Goal: Task Accomplishment & Management: Use online tool/utility

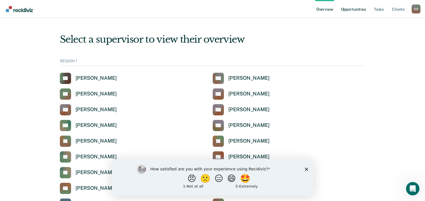
click at [356, 8] on link "Opportunities" at bounding box center [352, 9] width 27 height 18
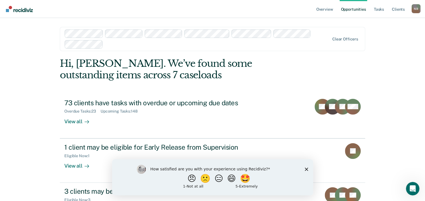
click at [305, 168] on icon "Close survey" at bounding box center [305, 168] width 3 height 3
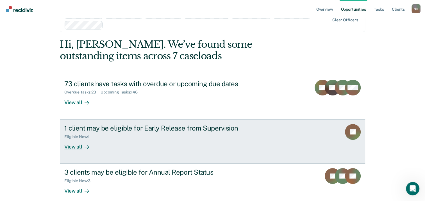
scroll to position [28, 0]
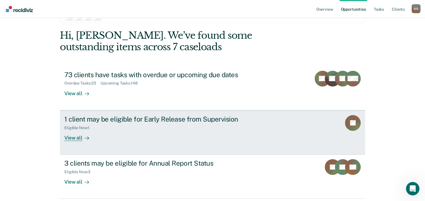
click at [69, 138] on div "View all" at bounding box center [79, 135] width 31 height 11
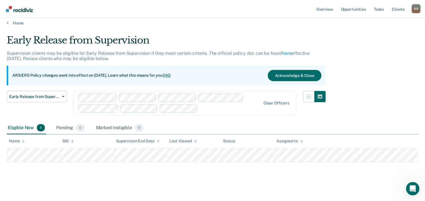
scroll to position [5, 0]
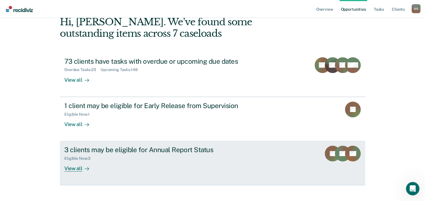
scroll to position [48, 0]
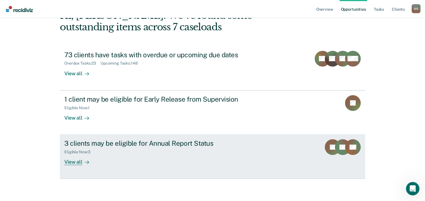
click at [72, 160] on div "View all" at bounding box center [79, 159] width 31 height 11
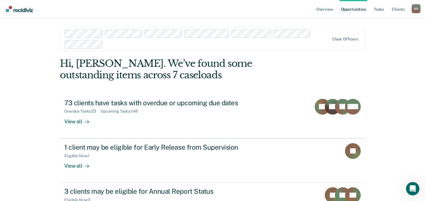
scroll to position [48, 0]
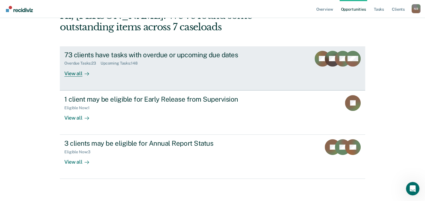
click at [69, 75] on div "View all" at bounding box center [79, 71] width 31 height 11
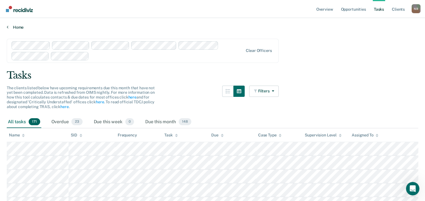
click at [9, 28] on link "Home" at bounding box center [212, 27] width 411 height 5
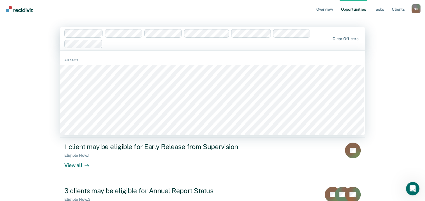
click at [117, 45] on div at bounding box center [217, 44] width 225 height 6
click at [15, 38] on div "Overview Opportunities Tasks Client s [PERSON_NAME] N B Profile How it works Lo…" at bounding box center [212, 124] width 425 height 249
click at [328, 47] on div at bounding box center [197, 38] width 266 height 19
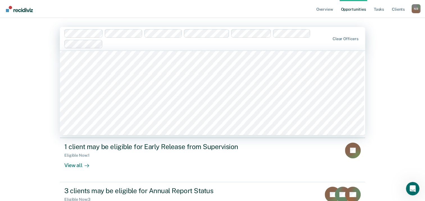
scroll to position [702, 0]
